Goal: Information Seeking & Learning: Check status

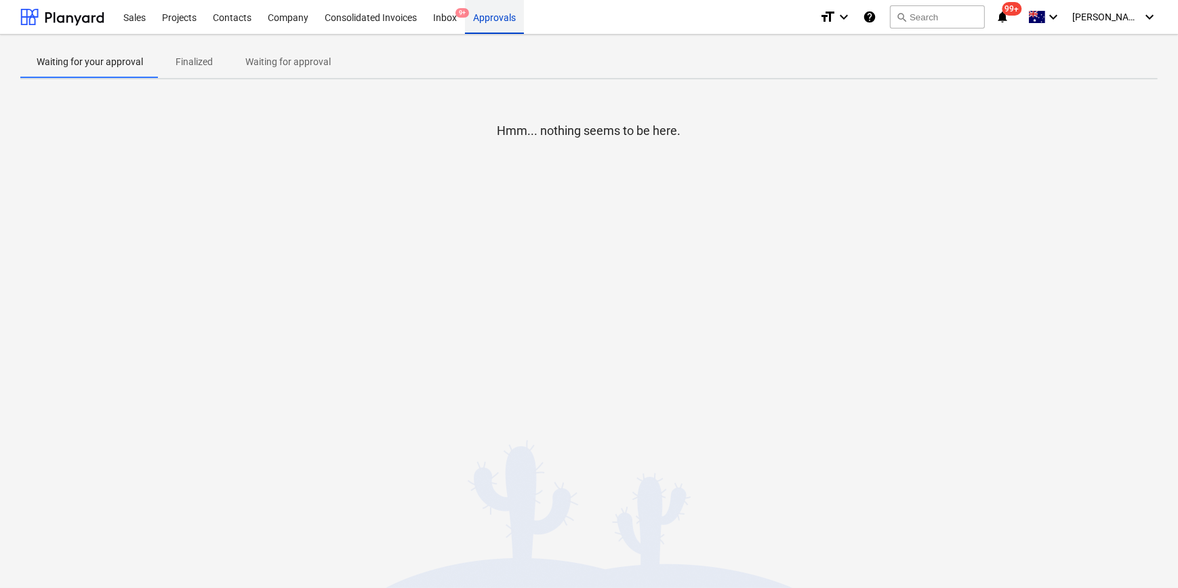
click at [483, 12] on div "Approvals" at bounding box center [494, 16] width 59 height 35
click at [184, 17] on div "Projects" at bounding box center [179, 16] width 51 height 35
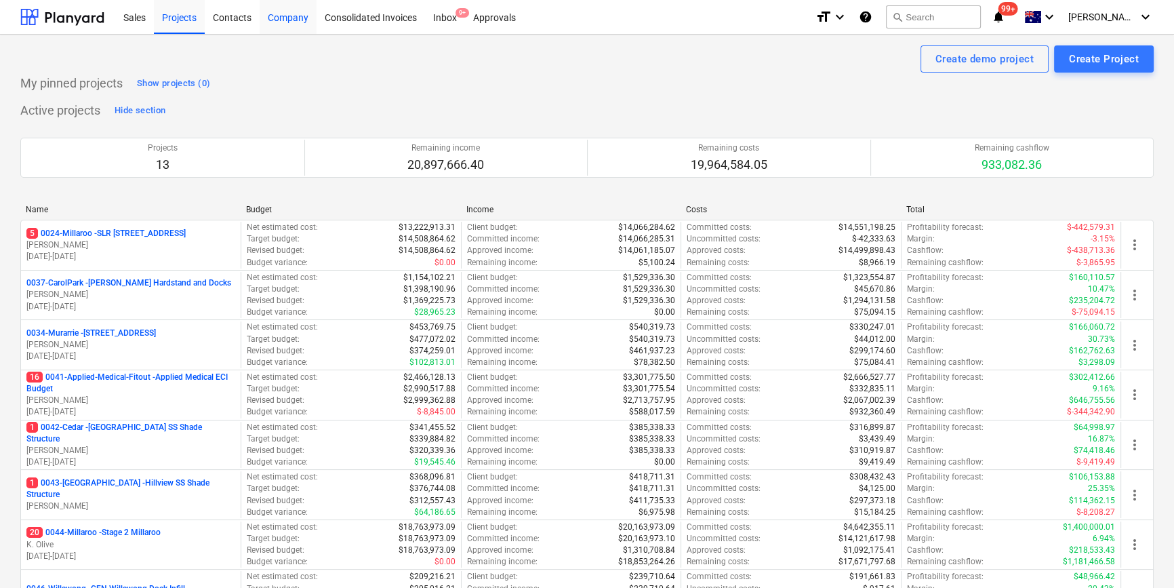
click at [285, 18] on div "Company" at bounding box center [288, 16] width 57 height 35
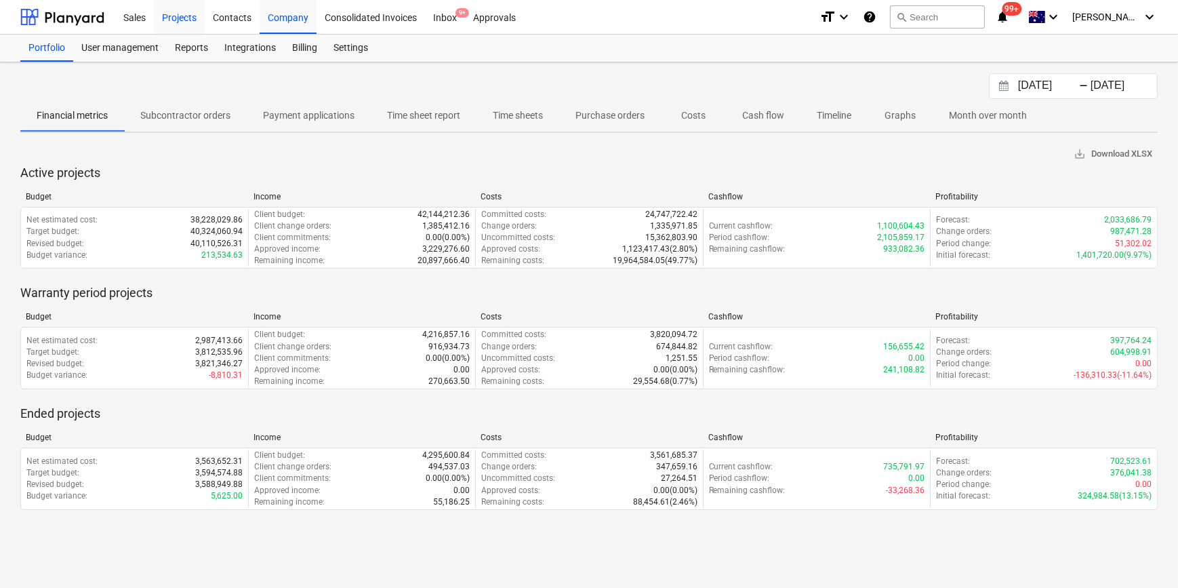
click at [171, 18] on div "Projects" at bounding box center [179, 16] width 51 height 35
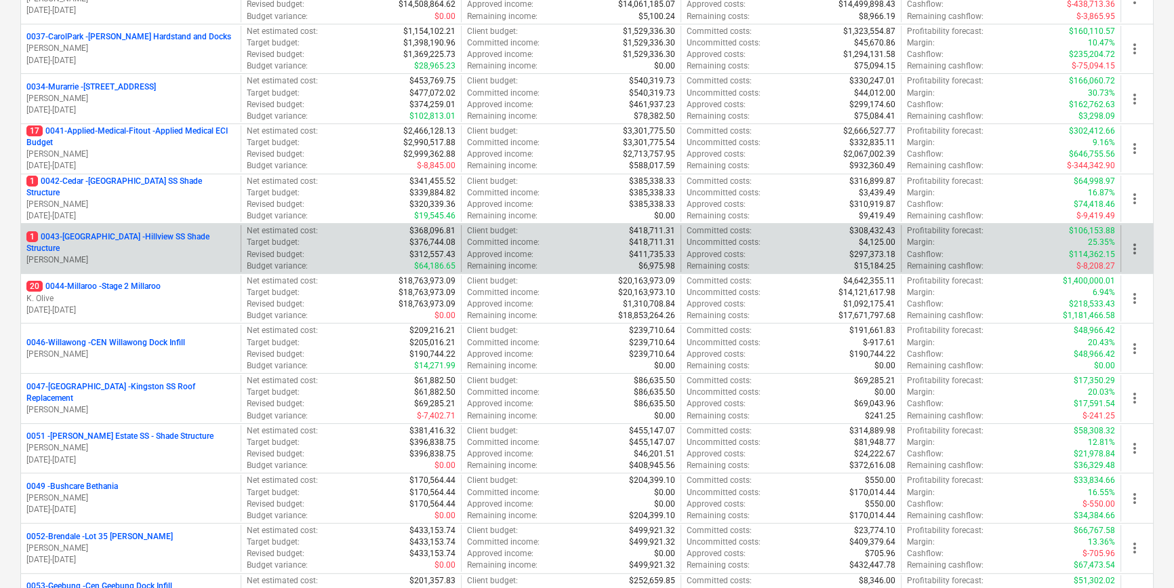
scroll to position [308, 0]
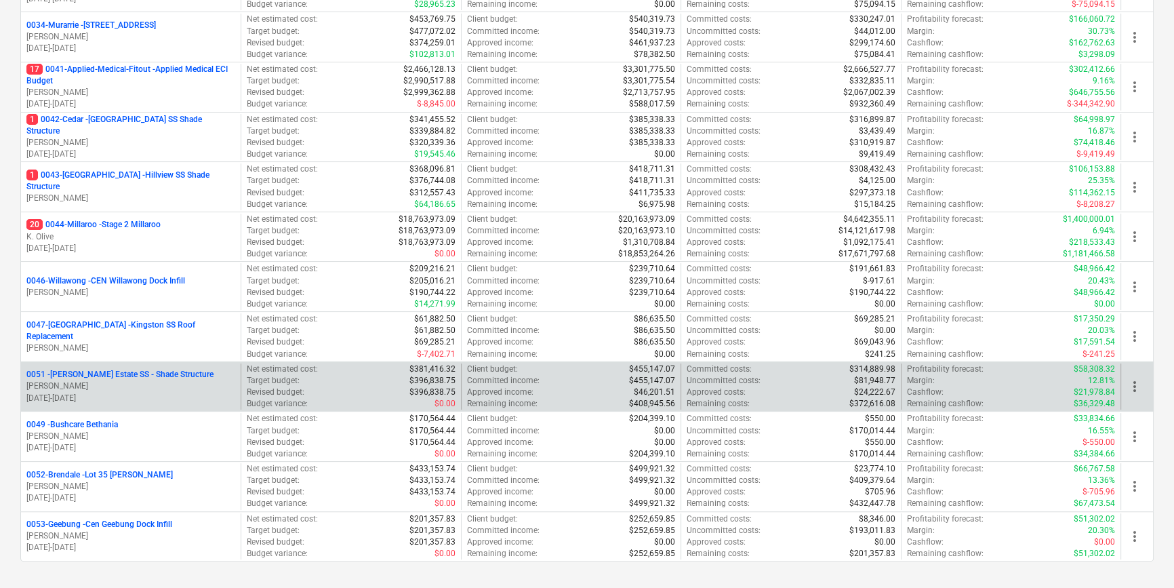
click at [167, 372] on p "0051 - [PERSON_NAME] Estate SS - Shade Structure" at bounding box center [119, 375] width 187 height 12
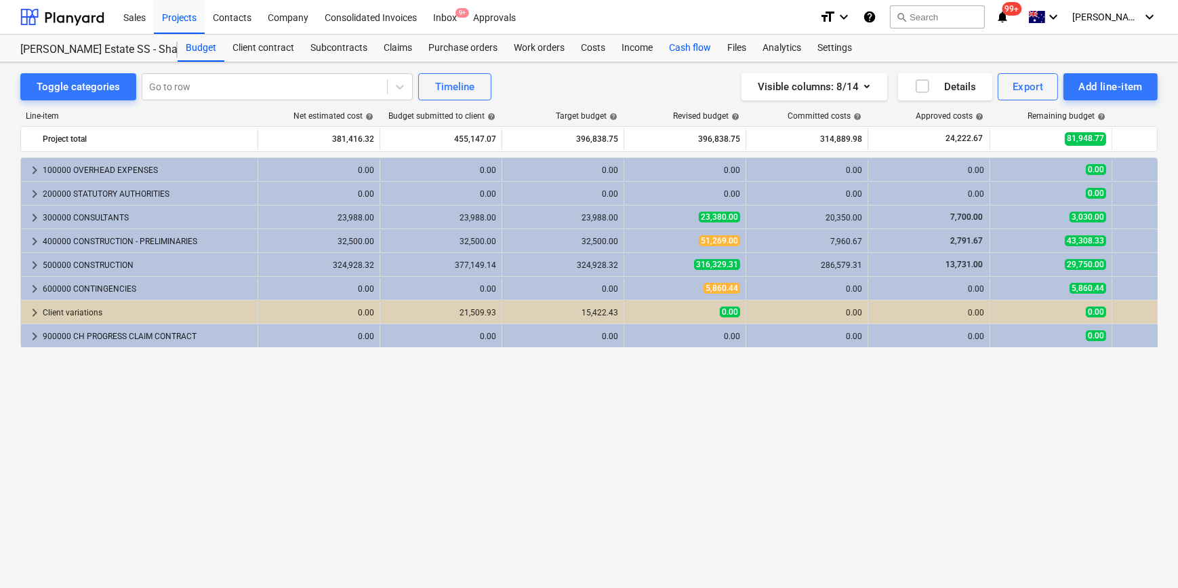
click at [704, 49] on div "Cash flow" at bounding box center [690, 48] width 58 height 27
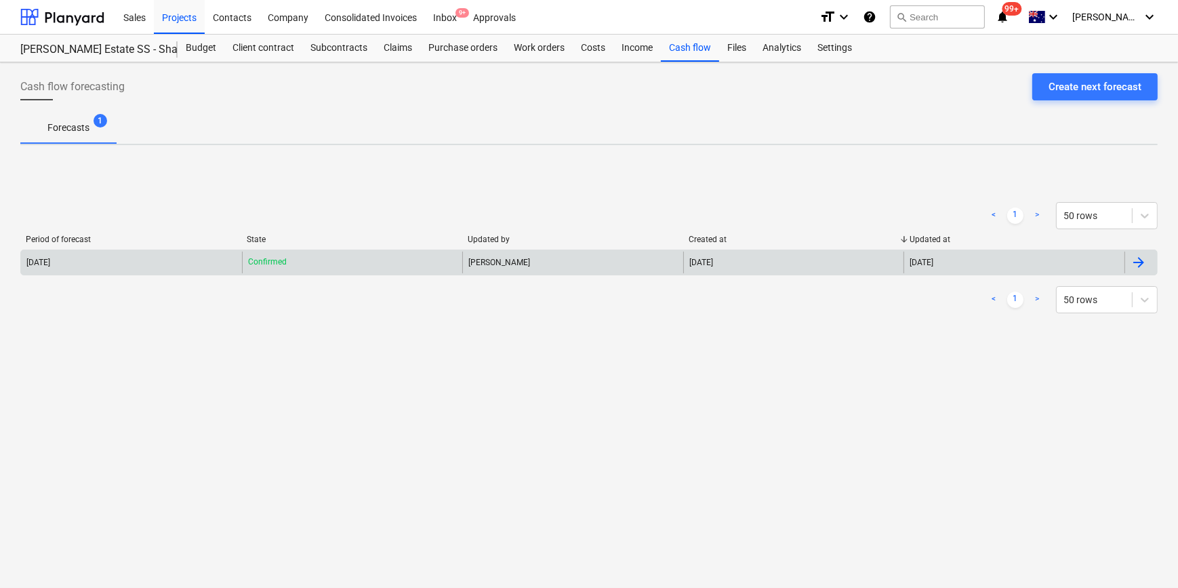
click at [469, 262] on div "[PERSON_NAME]" at bounding box center [572, 262] width 221 height 22
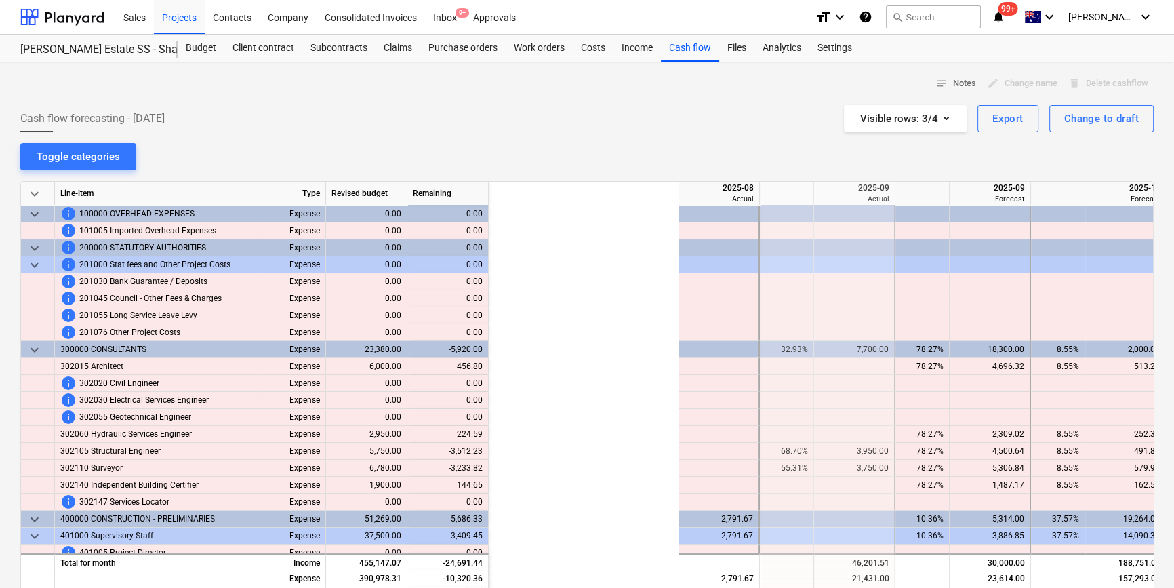
scroll to position [0, 271]
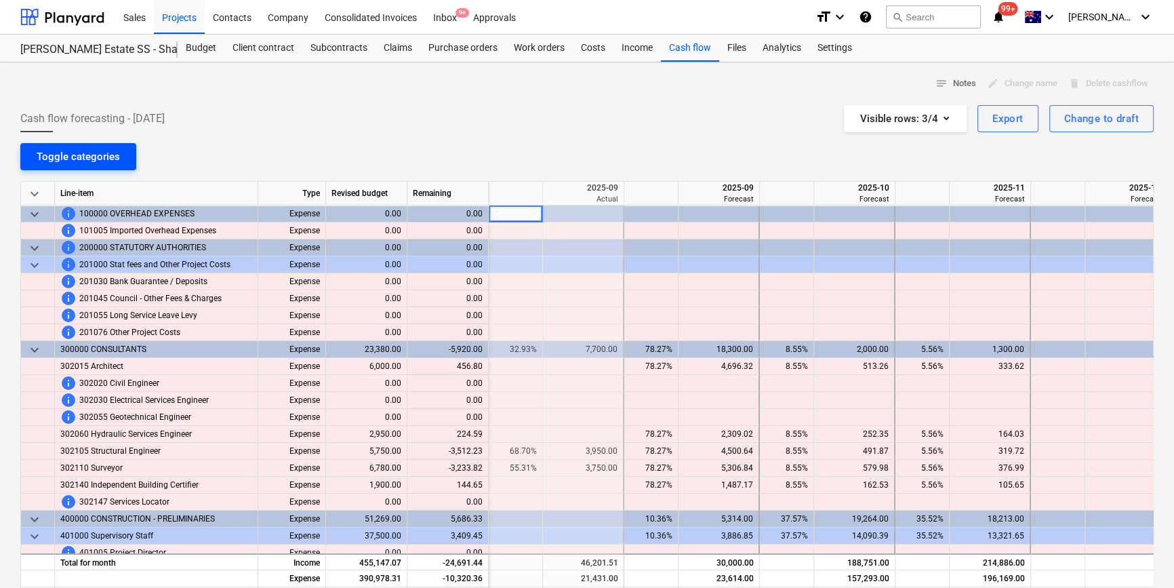
click at [60, 150] on div "Toggle categories" at bounding box center [78, 157] width 83 height 18
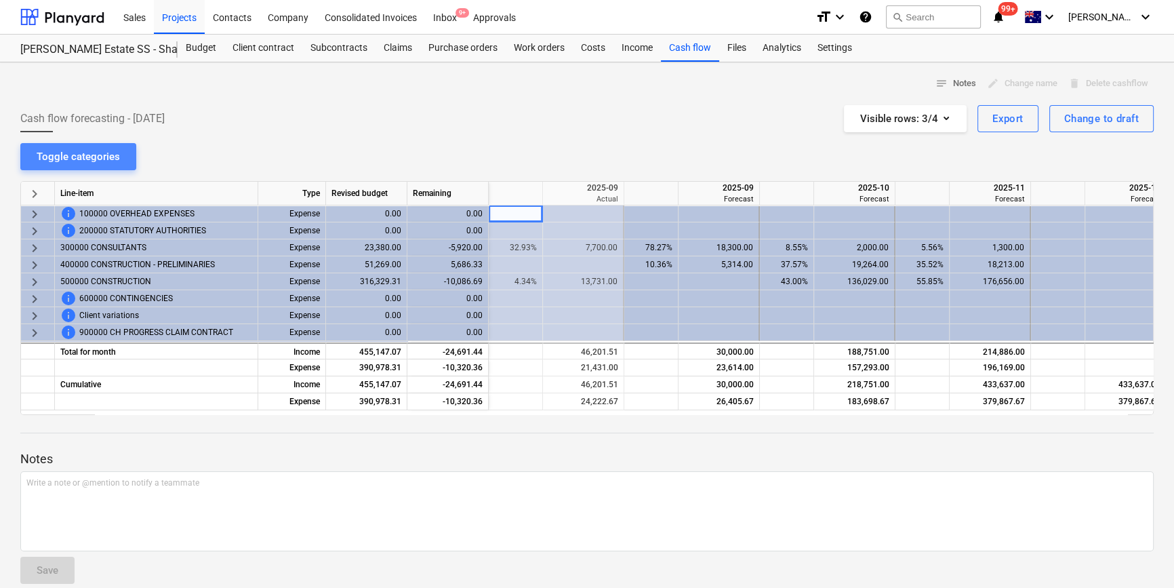
click at [125, 155] on button "Toggle categories" at bounding box center [78, 156] width 116 height 27
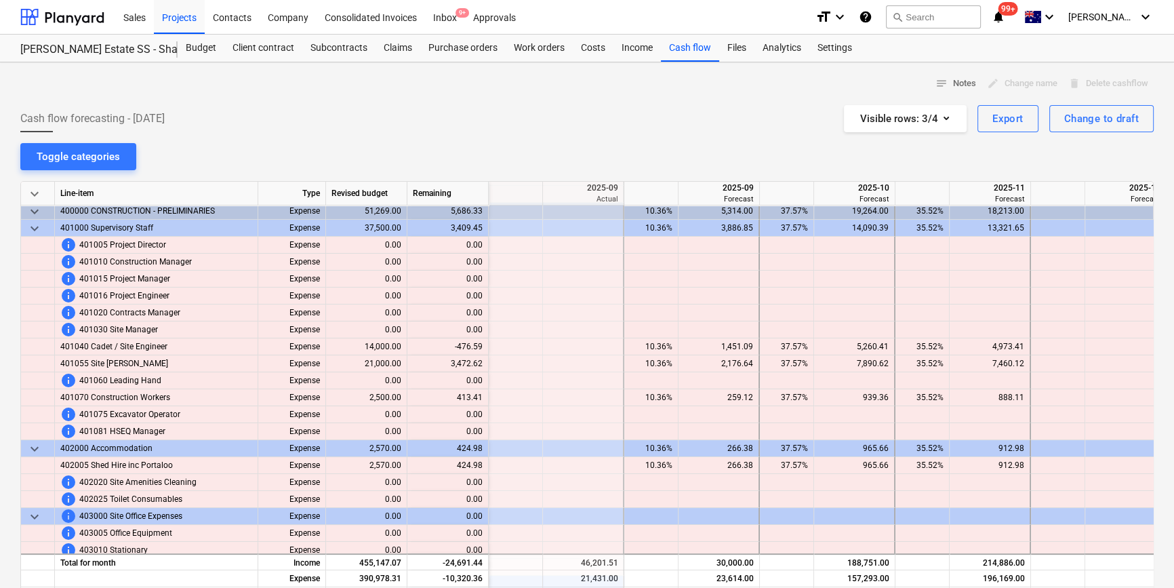
scroll to position [123, 271]
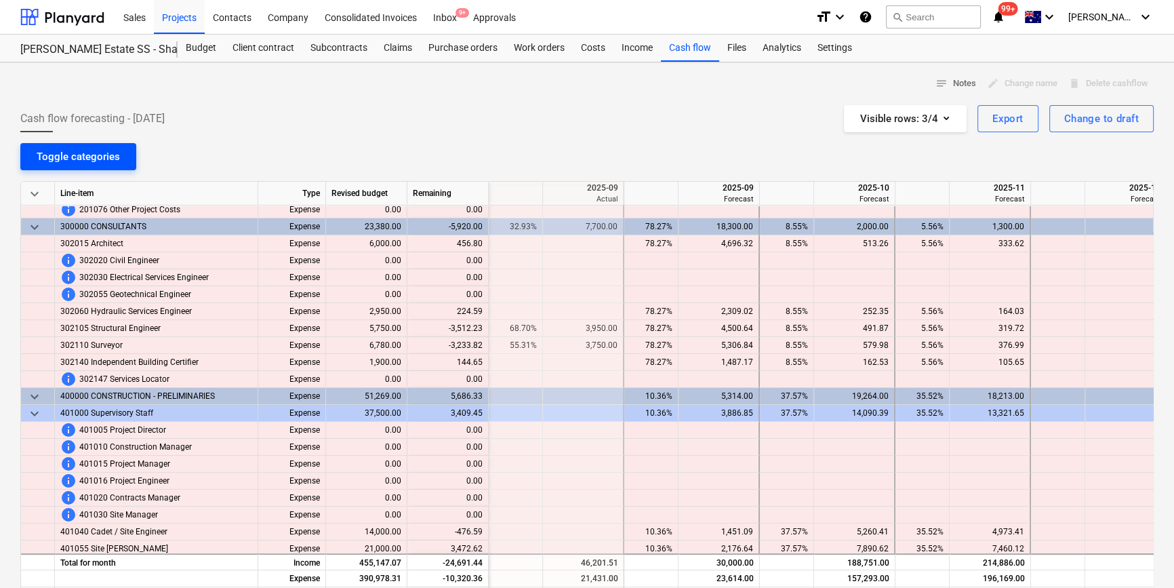
click at [100, 159] on div "Toggle categories" at bounding box center [78, 157] width 83 height 18
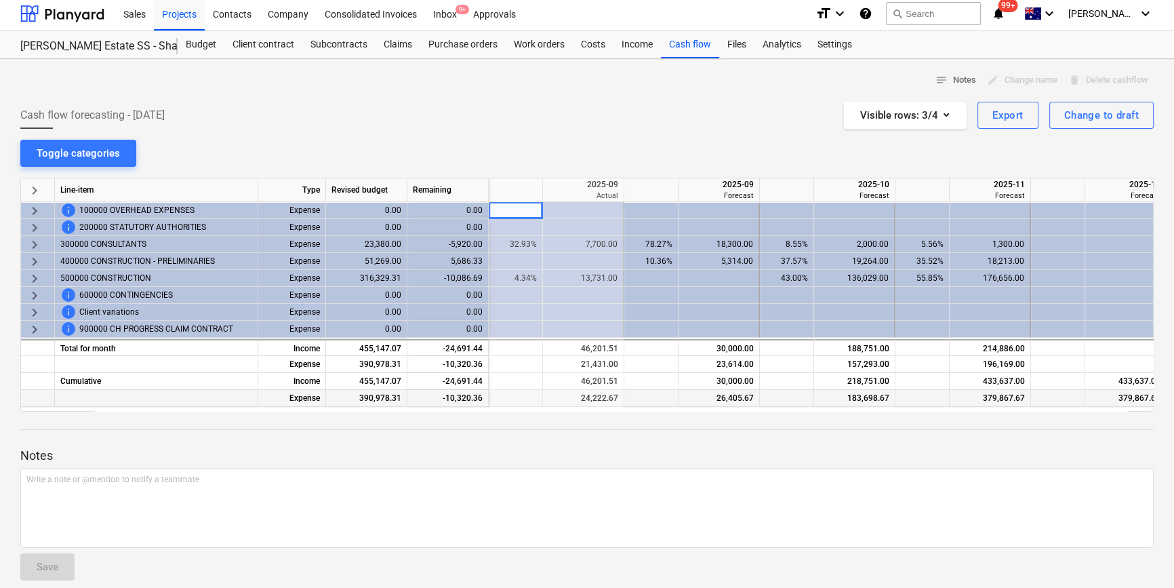
scroll to position [0, 0]
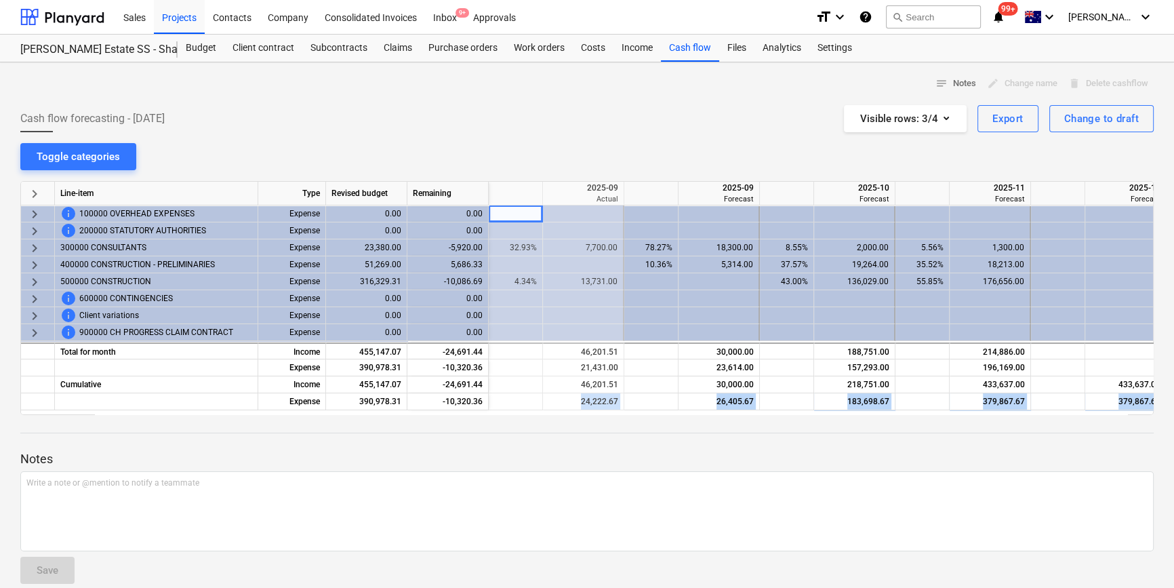
drag, startPoint x: 556, startPoint y: 408, endPoint x: 314, endPoint y: 444, distance: 243.9
click at [314, 444] on div "notes Notes edit Change name delete Delete cashflow Cash flow forecasting - [DA…" at bounding box center [587, 333] width 1174 height 543
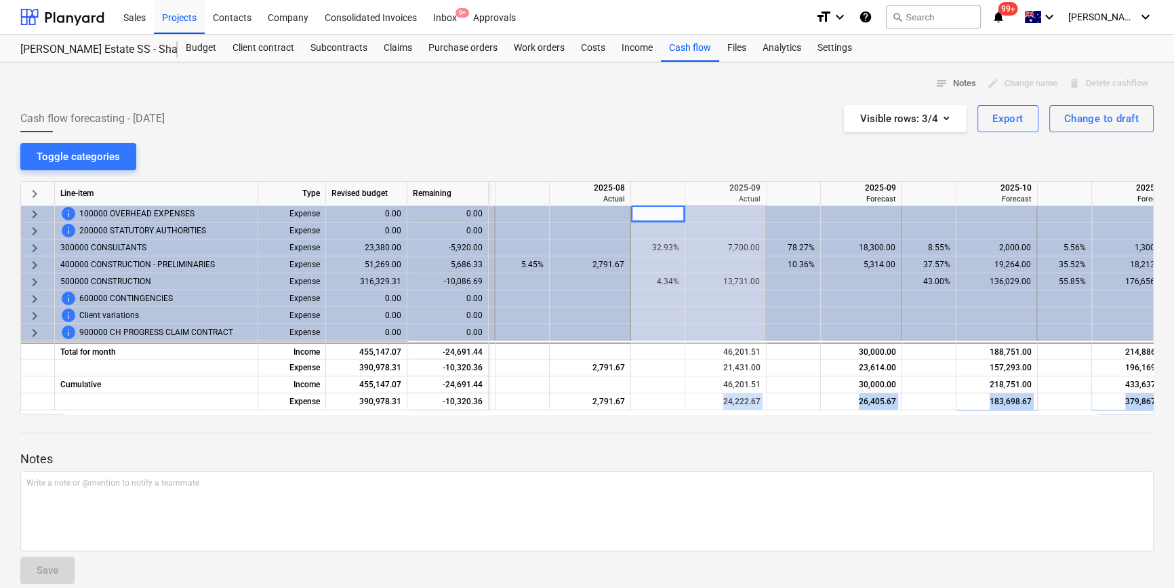
scroll to position [0, 125]
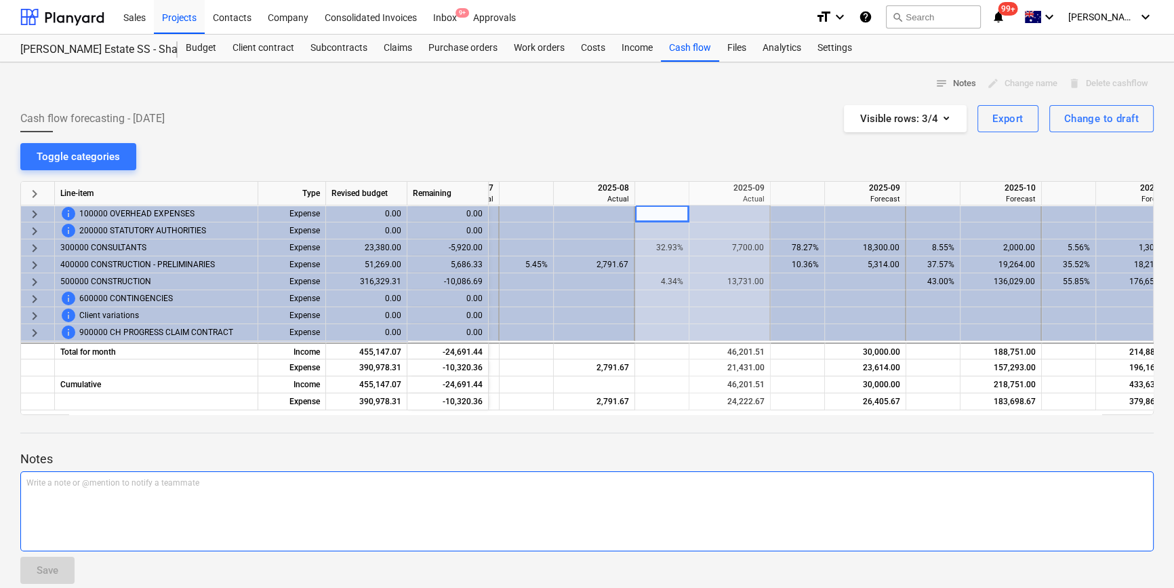
click at [390, 517] on div "Write a note or @mention to notify a teammate [PERSON_NAME]" at bounding box center [586, 511] width 1133 height 80
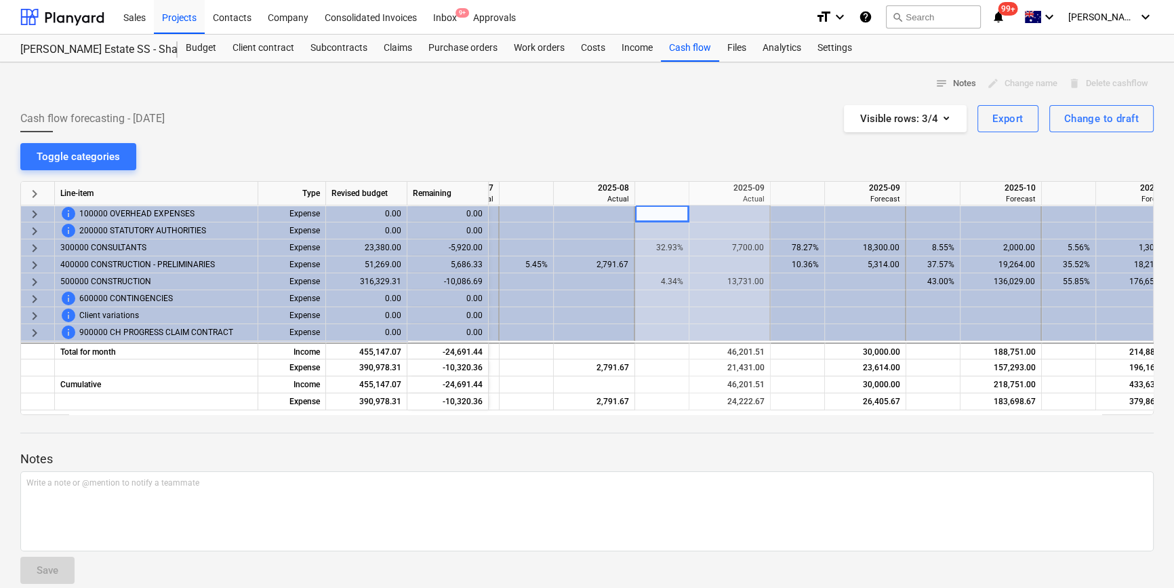
click at [373, 454] on p "Notes" at bounding box center [586, 459] width 1133 height 16
click at [691, 142] on div "notes Notes edit Change name delete Delete cashflow Cash flow forecasting - [DA…" at bounding box center [587, 333] width 1174 height 543
click at [947, 118] on icon "button" at bounding box center [945, 118] width 5 height 3
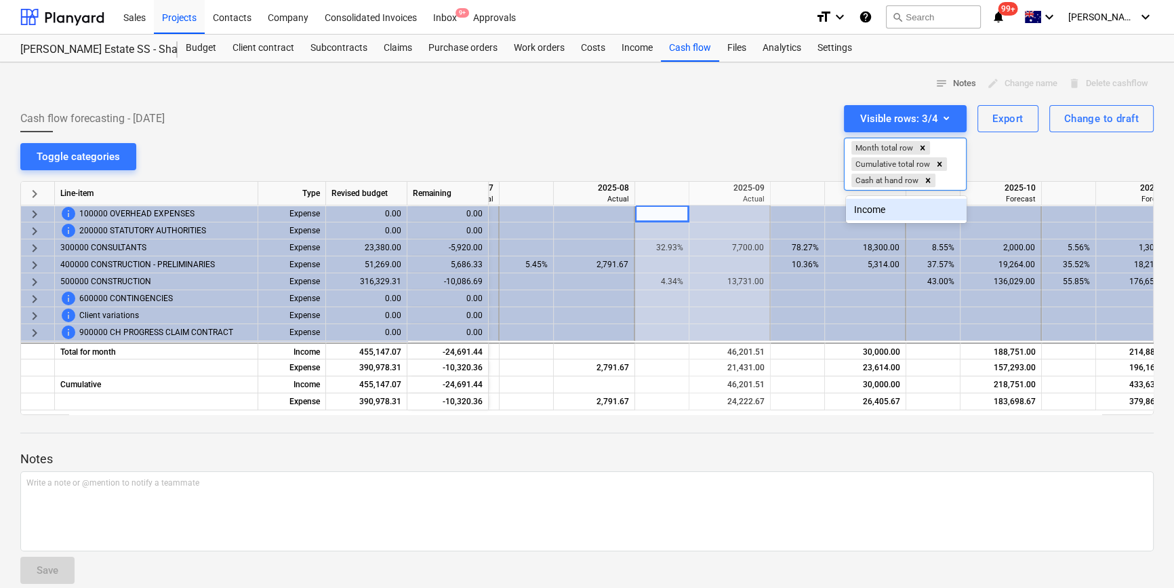
click at [879, 207] on div "Income" at bounding box center [906, 210] width 121 height 22
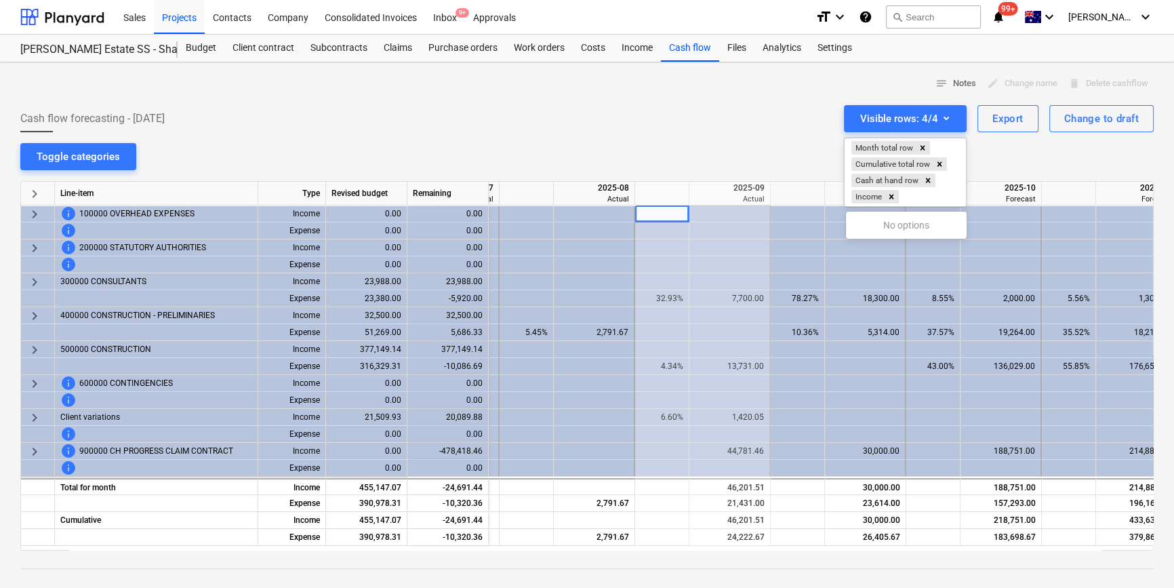
click at [754, 158] on div at bounding box center [587, 294] width 1174 height 588
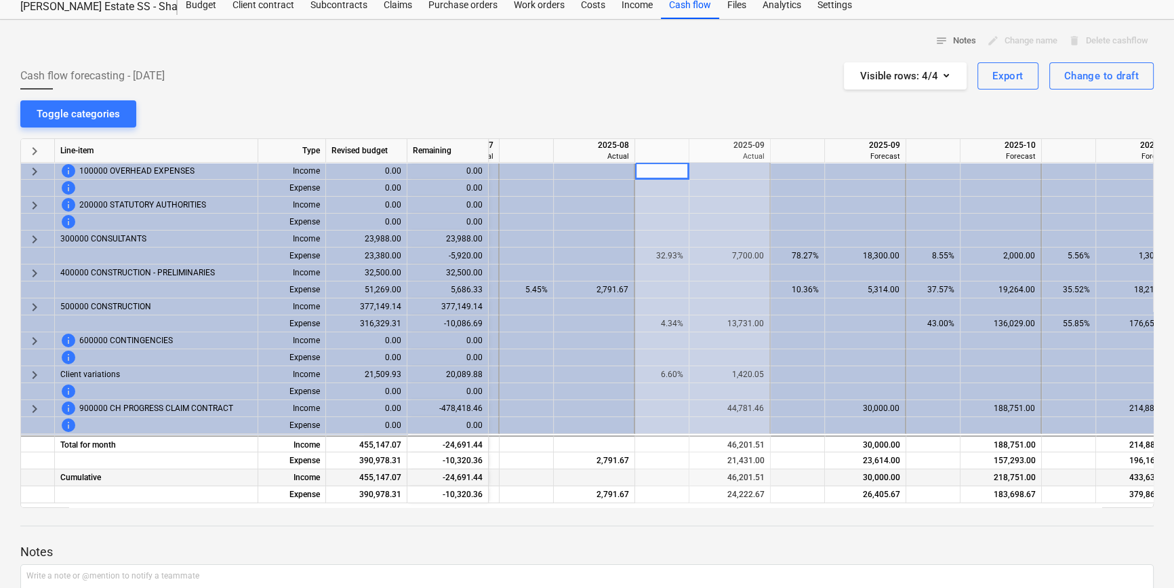
scroll to position [61, 0]
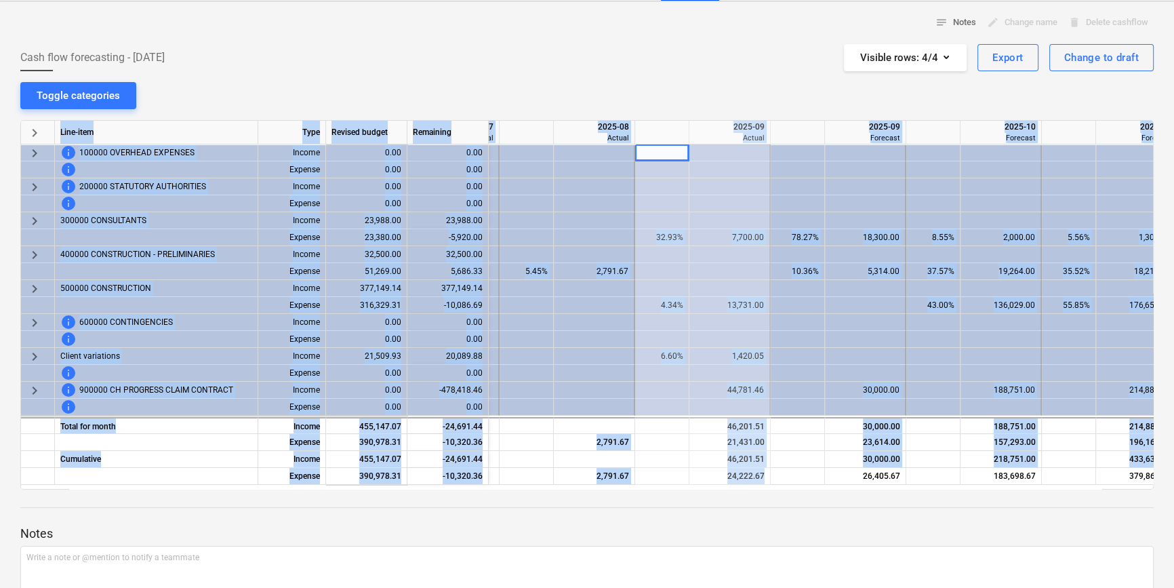
drag, startPoint x: 762, startPoint y: 482, endPoint x: 811, endPoint y: 485, distance: 48.9
click at [811, 485] on div "keyboard_arrow_right Line-item Type Revised budget Remaining 2025-07 Actual 202…" at bounding box center [586, 304] width 1133 height 369
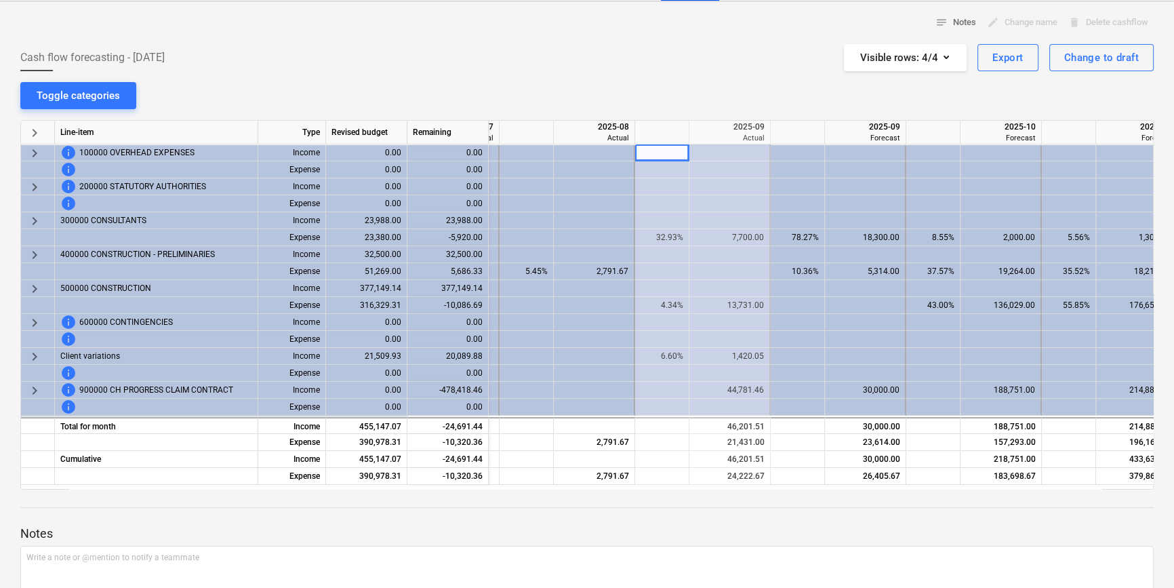
drag, startPoint x: 811, startPoint y: 485, endPoint x: 776, endPoint y: 514, distance: 45.7
click at [776, 514] on div at bounding box center [586, 519] width 1133 height 11
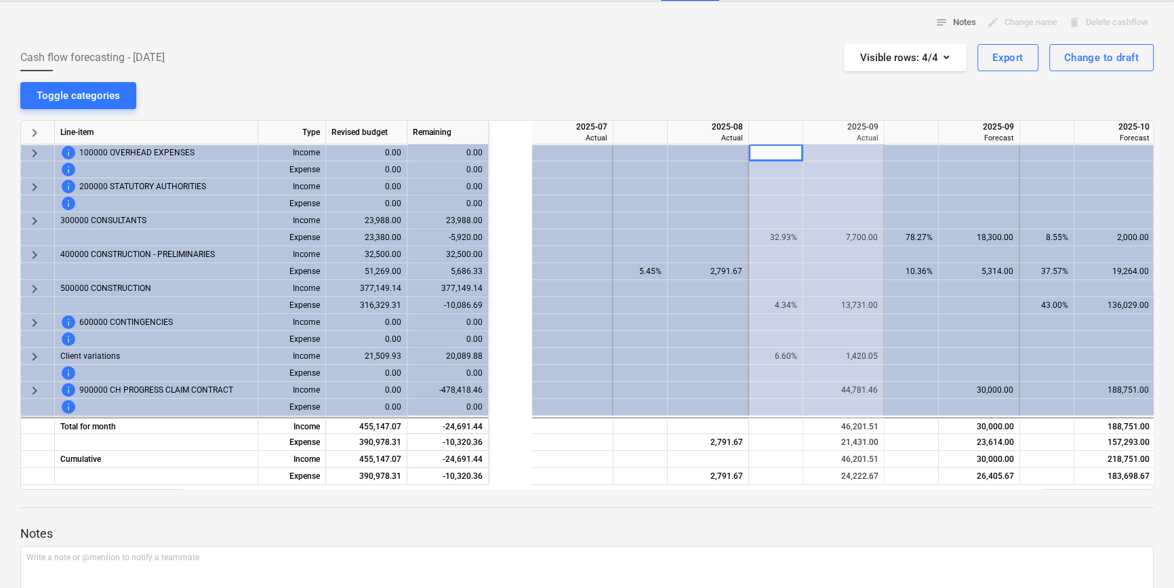
scroll to position [0, 0]
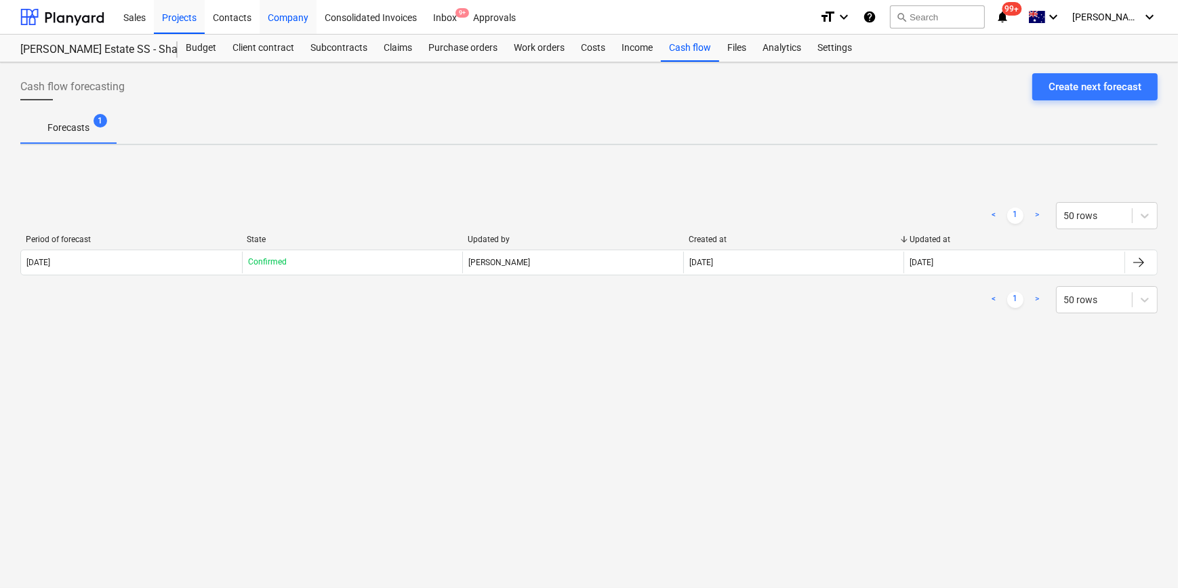
click at [282, 16] on div "Company" at bounding box center [288, 16] width 57 height 35
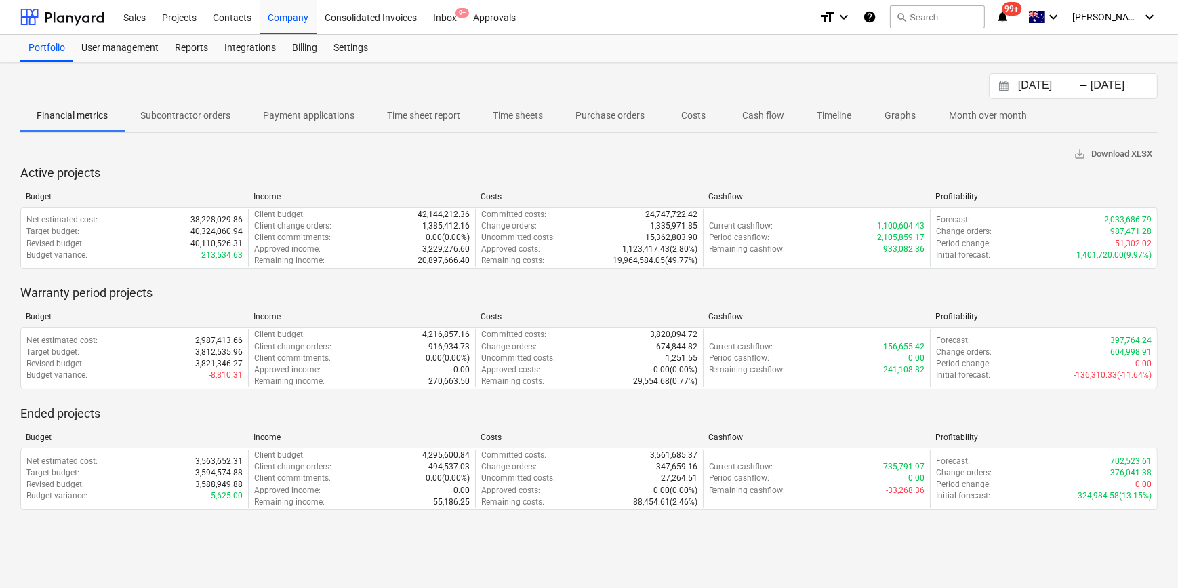
click at [758, 111] on p "Cash flow" at bounding box center [763, 115] width 42 height 14
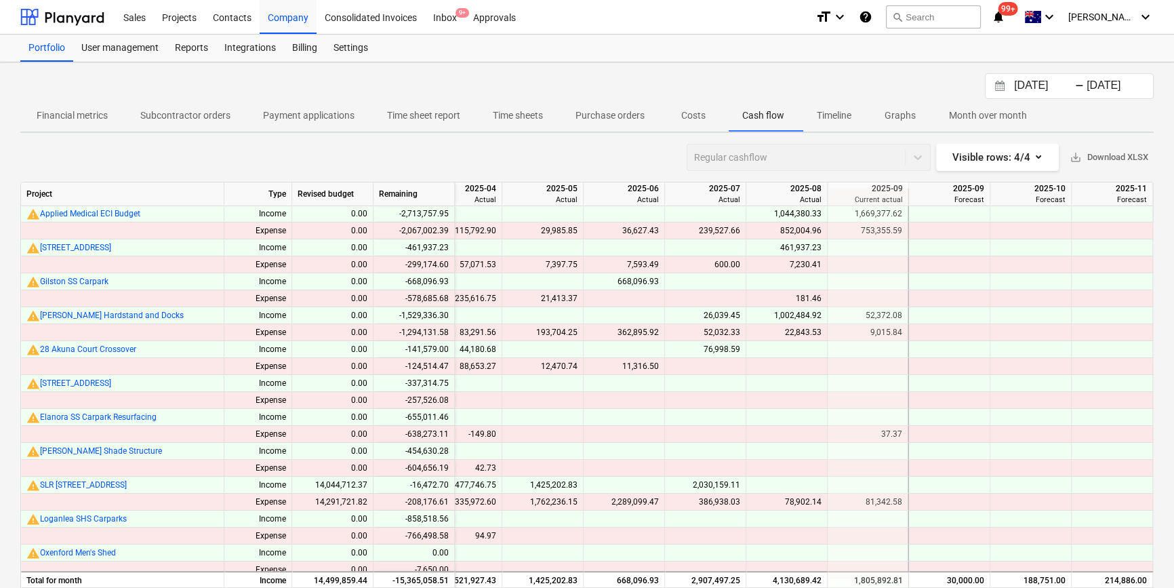
scroll to position [369, 1502]
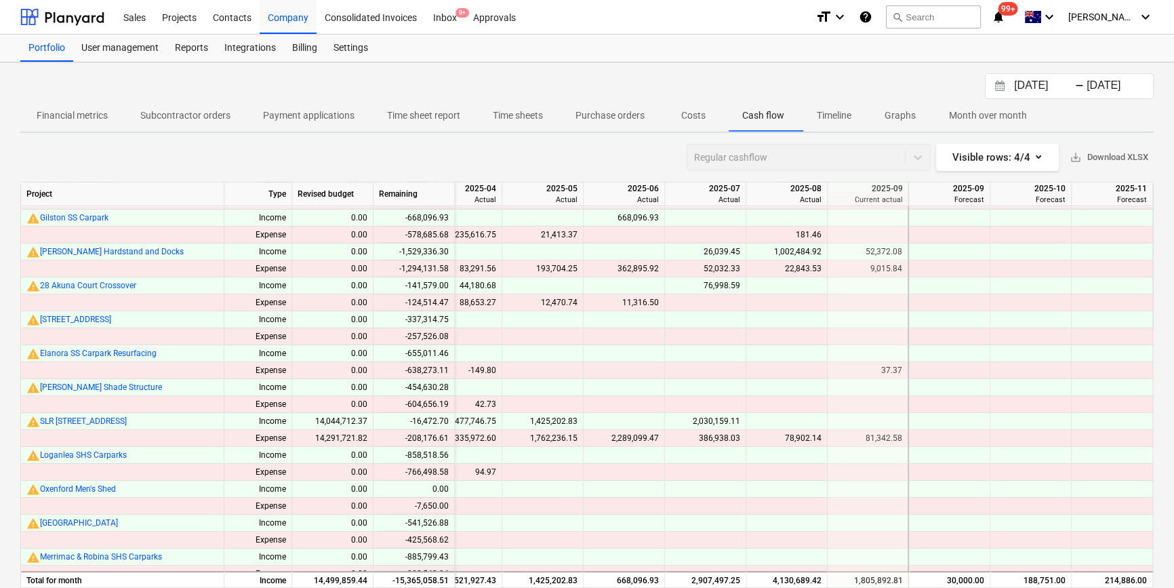
click at [834, 119] on p "Timeline" at bounding box center [834, 115] width 35 height 14
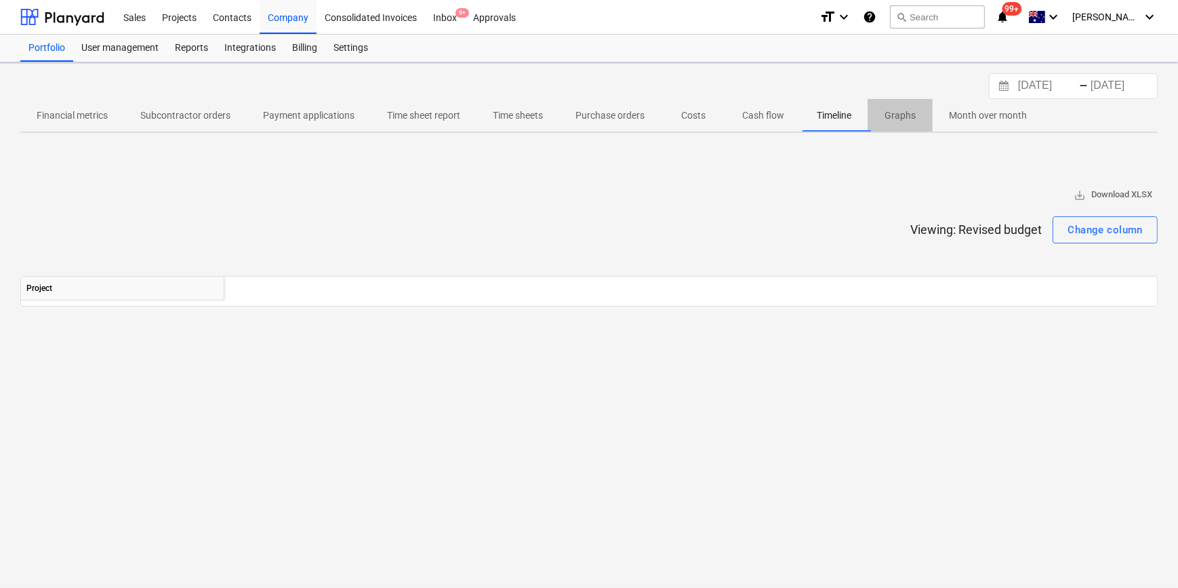
click at [891, 116] on p "Graphs" at bounding box center [900, 115] width 33 height 14
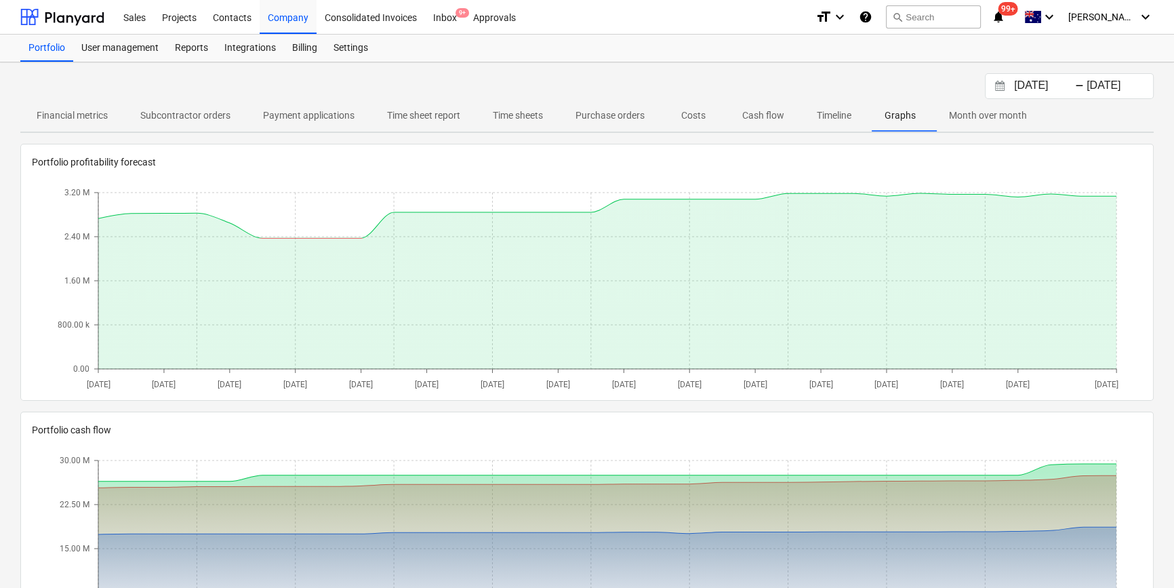
click at [834, 116] on p "Timeline" at bounding box center [834, 115] width 35 height 14
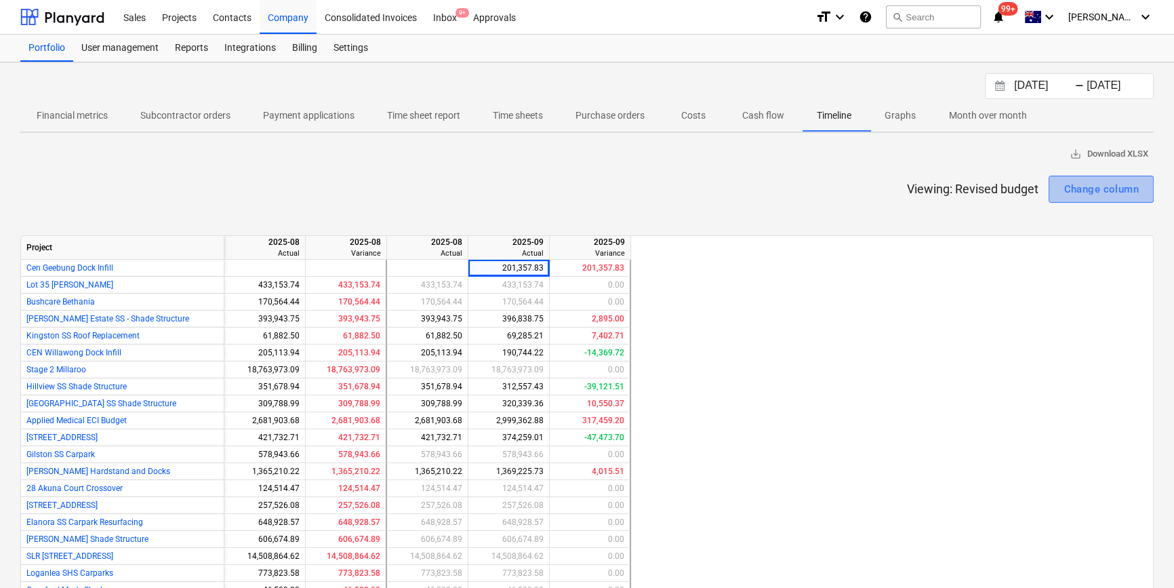
click at [1099, 195] on div "Change column" at bounding box center [1100, 189] width 75 height 18
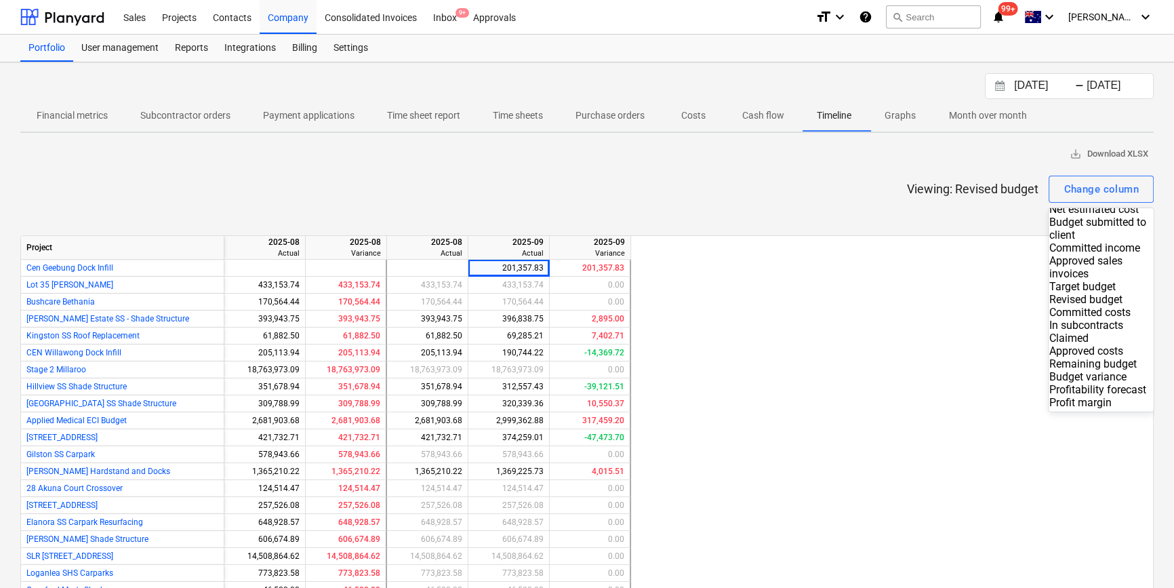
scroll to position [135, 0]
click at [1054, 396] on div "Profit margin" at bounding box center [1101, 402] width 105 height 13
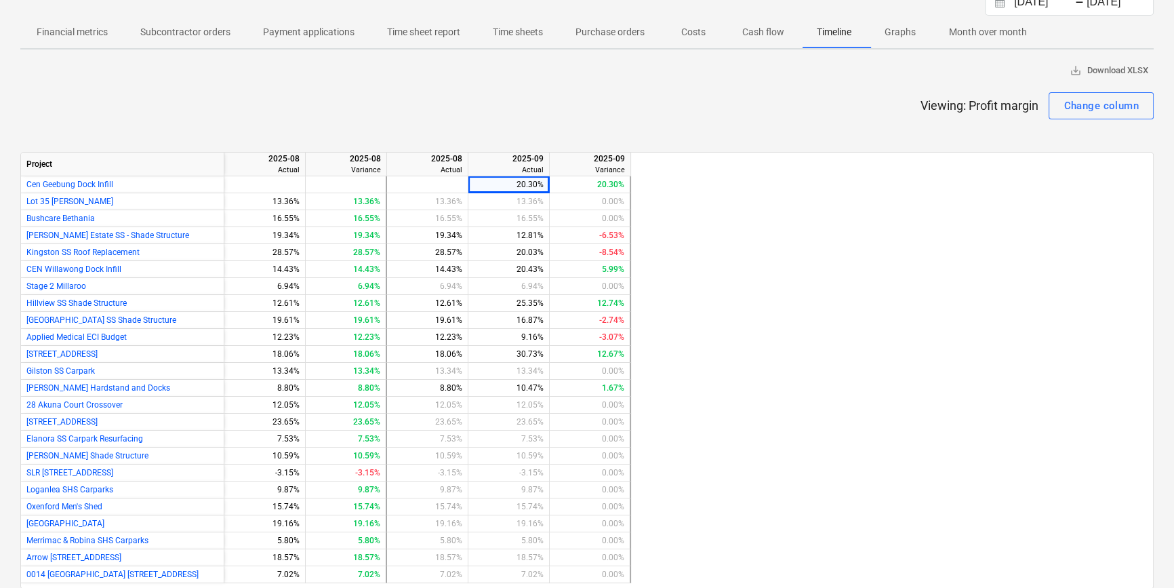
scroll to position [105, 0]
